Goal: Task Accomplishment & Management: Use online tool/utility

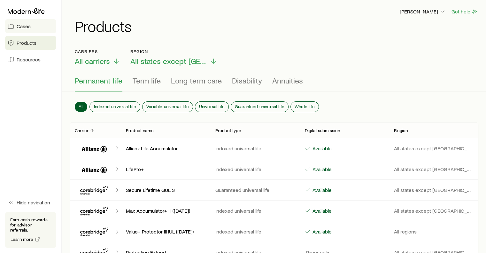
click at [28, 24] on span "Cases" at bounding box center [24, 26] width 14 height 6
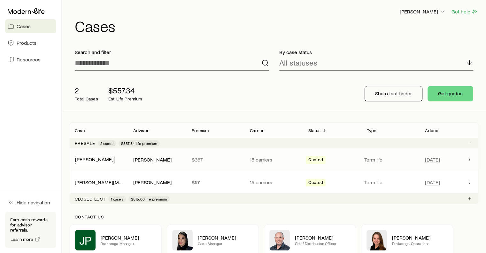
click at [95, 161] on link "[PERSON_NAME]" at bounding box center [94, 159] width 38 height 6
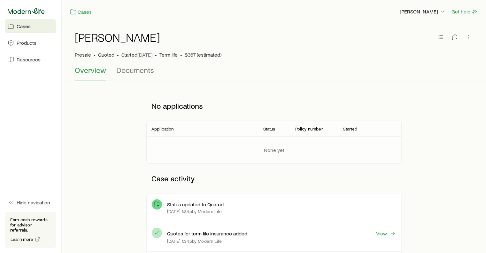
click at [28, 10] on icon at bounding box center [26, 11] width 37 height 6
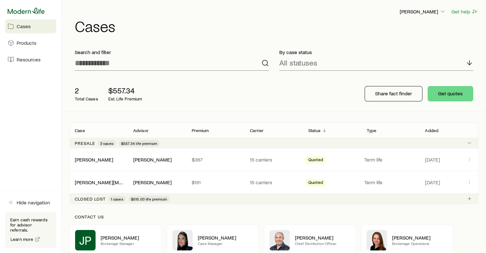
click at [40, 13] on icon at bounding box center [26, 11] width 37 height 6
click at [97, 180] on link "[PERSON_NAME][MEDICAL_DATA]" at bounding box center [113, 181] width 77 height 6
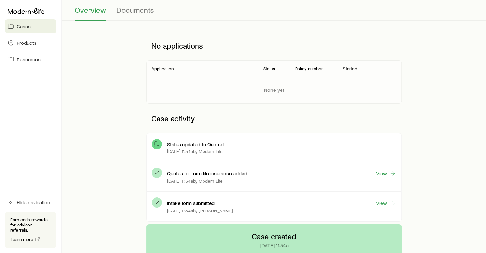
scroll to position [60, 0]
click at [385, 173] on link "View" at bounding box center [385, 173] width 20 height 7
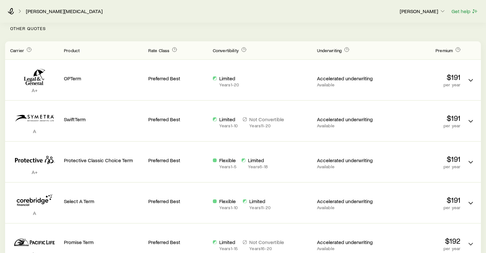
scroll to position [158, 0]
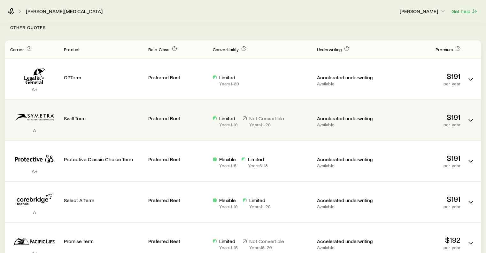
click at [365, 120] on p "Accelerated underwriting" at bounding box center [345, 118] width 59 height 6
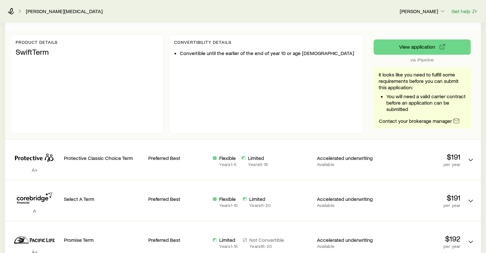
scroll to position [270, 0]
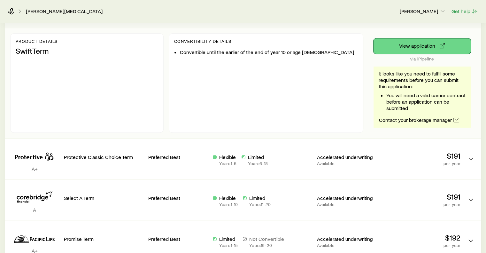
click at [407, 47] on button "View application" at bounding box center [421, 45] width 97 height 15
click at [418, 11] on p "[PERSON_NAME]" at bounding box center [422, 11] width 46 height 6
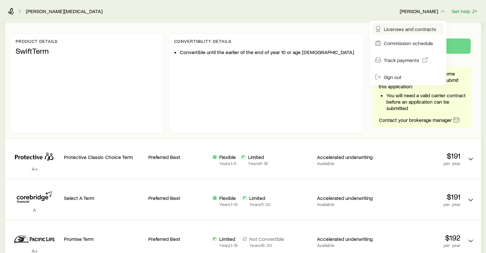
click at [401, 28] on span "Licenses and contracts" at bounding box center [409, 29] width 52 height 6
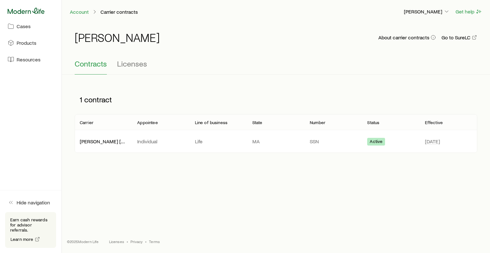
click at [26, 11] on icon at bounding box center [26, 11] width 37 height 6
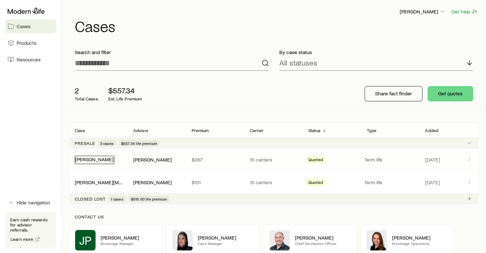
click at [101, 159] on link "[PERSON_NAME]" at bounding box center [94, 159] width 38 height 6
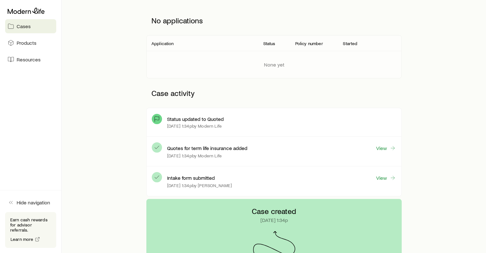
scroll to position [88, 0]
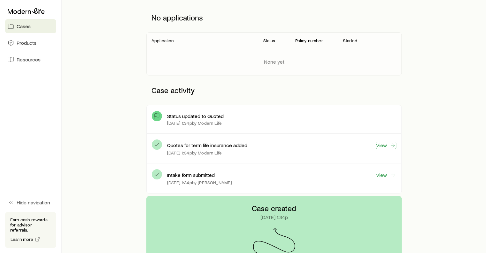
click at [381, 146] on link "View" at bounding box center [385, 144] width 20 height 7
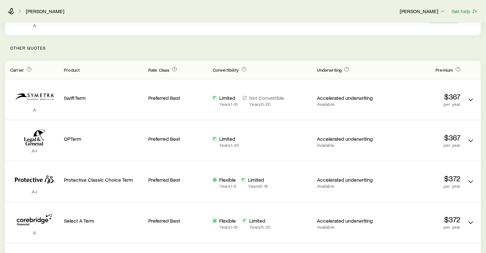
scroll to position [144, 0]
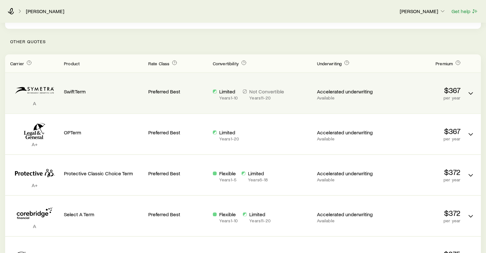
click at [161, 91] on p "Preferred Best" at bounding box center [177, 91] width 59 height 6
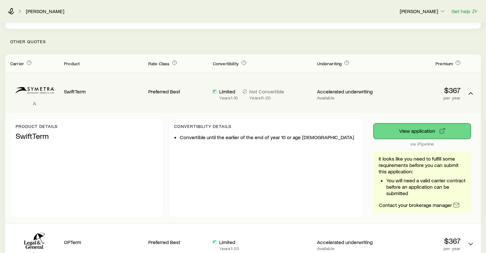
click at [408, 129] on button "View application" at bounding box center [421, 130] width 97 height 15
